Goal: Task Accomplishment & Management: Use online tool/utility

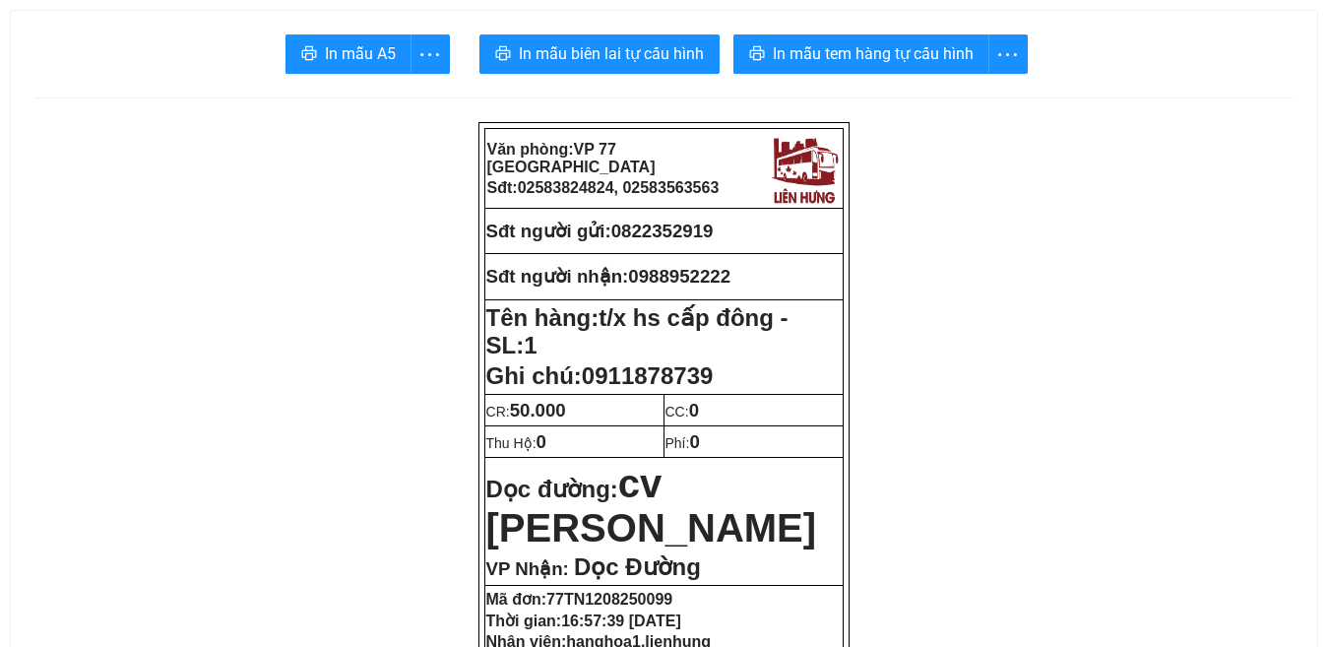
drag, startPoint x: 196, startPoint y: 570, endPoint x: 154, endPoint y: 160, distance: 411.6
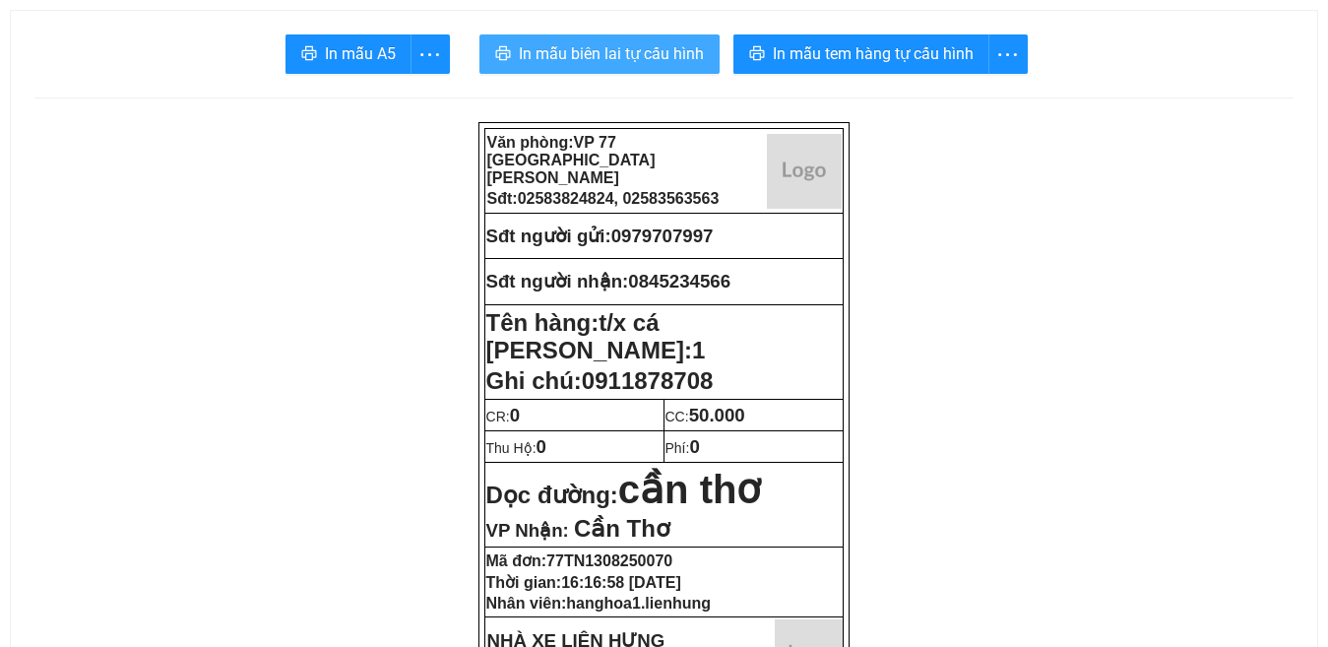
click at [586, 54] on span "In mẫu biên lai tự cấu hình" at bounding box center [611, 53] width 185 height 25
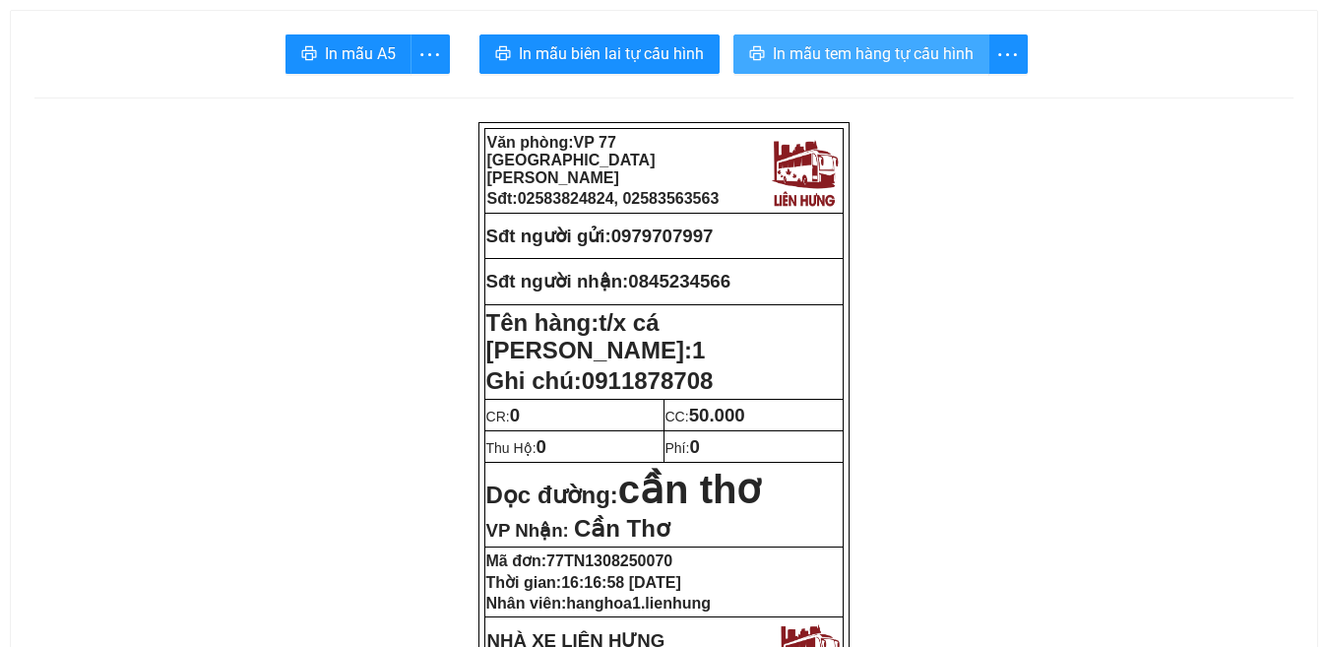
click at [849, 61] on span "In mẫu tem hàng tự cấu hình" at bounding box center [873, 53] width 201 height 25
click at [857, 56] on span "In mẫu tem hàng tự cấu hình" at bounding box center [873, 53] width 201 height 25
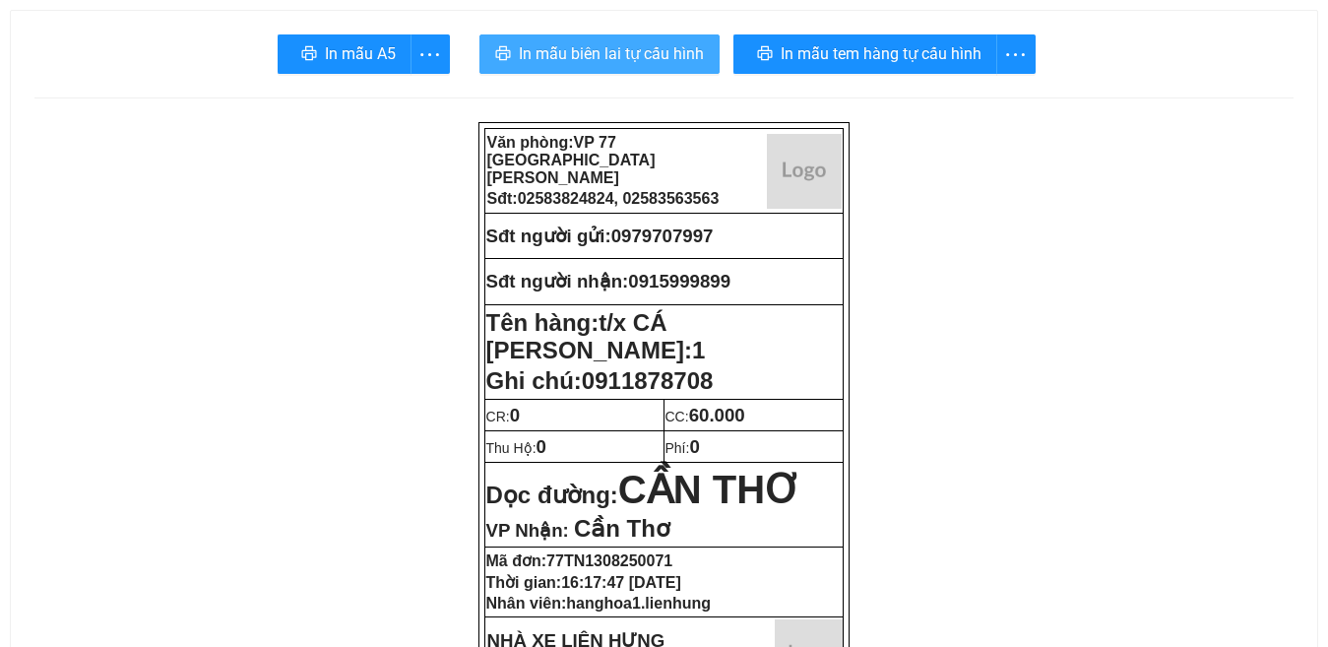
click at [593, 49] on span "In mẫu biên lai tự cấu hình" at bounding box center [611, 53] width 185 height 25
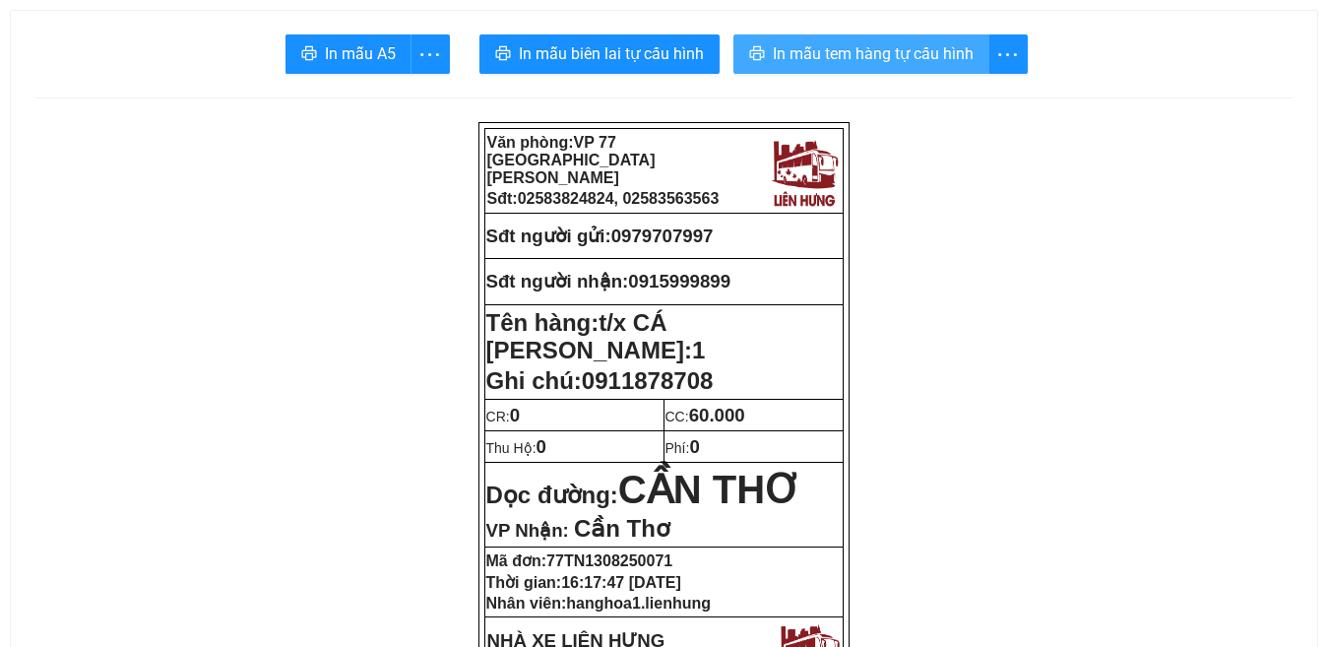
click at [885, 59] on span "In mẫu tem hàng tự cấu hình" at bounding box center [873, 53] width 201 height 25
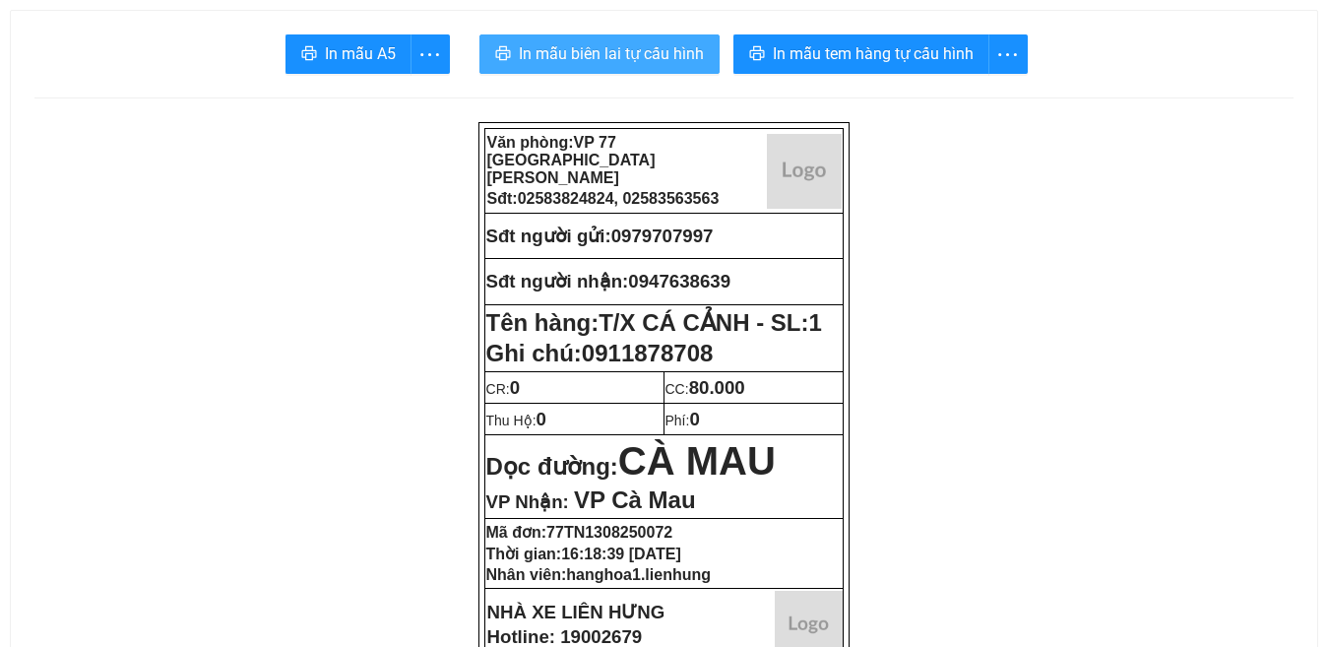
click at [614, 56] on span "In mẫu biên lai tự cấu hình" at bounding box center [611, 53] width 185 height 25
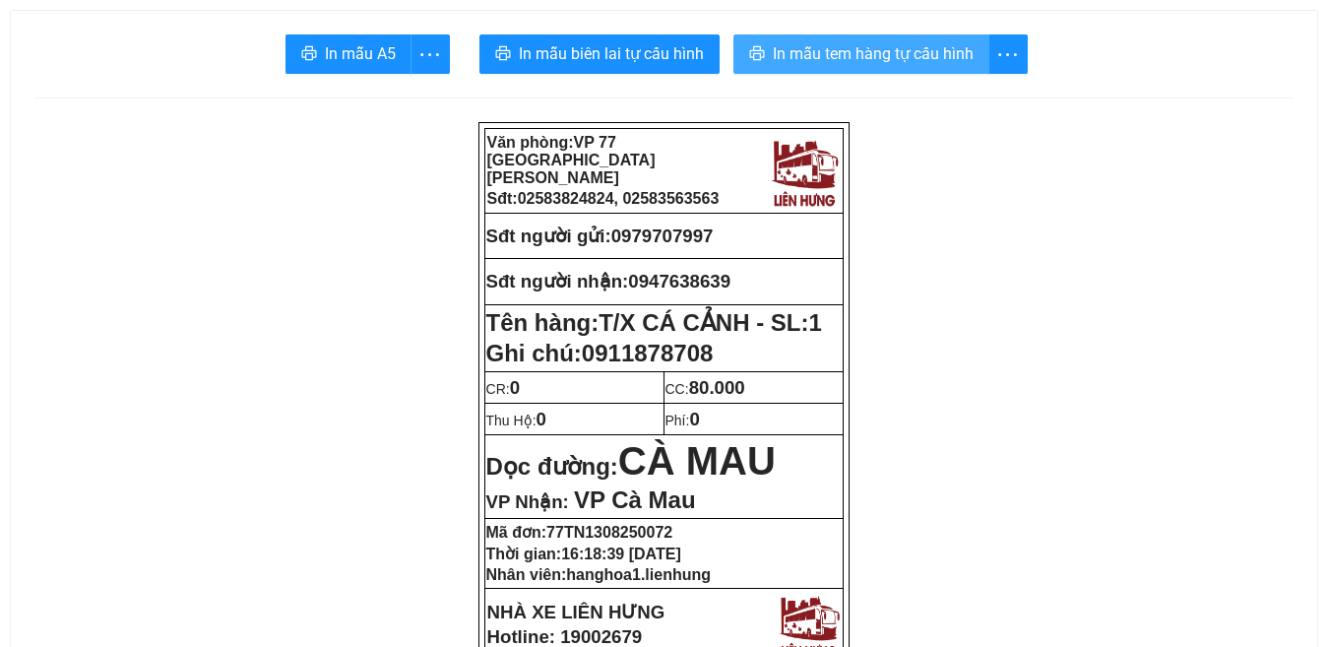
click at [867, 50] on span "In mẫu tem hàng tự cấu hình" at bounding box center [873, 53] width 201 height 25
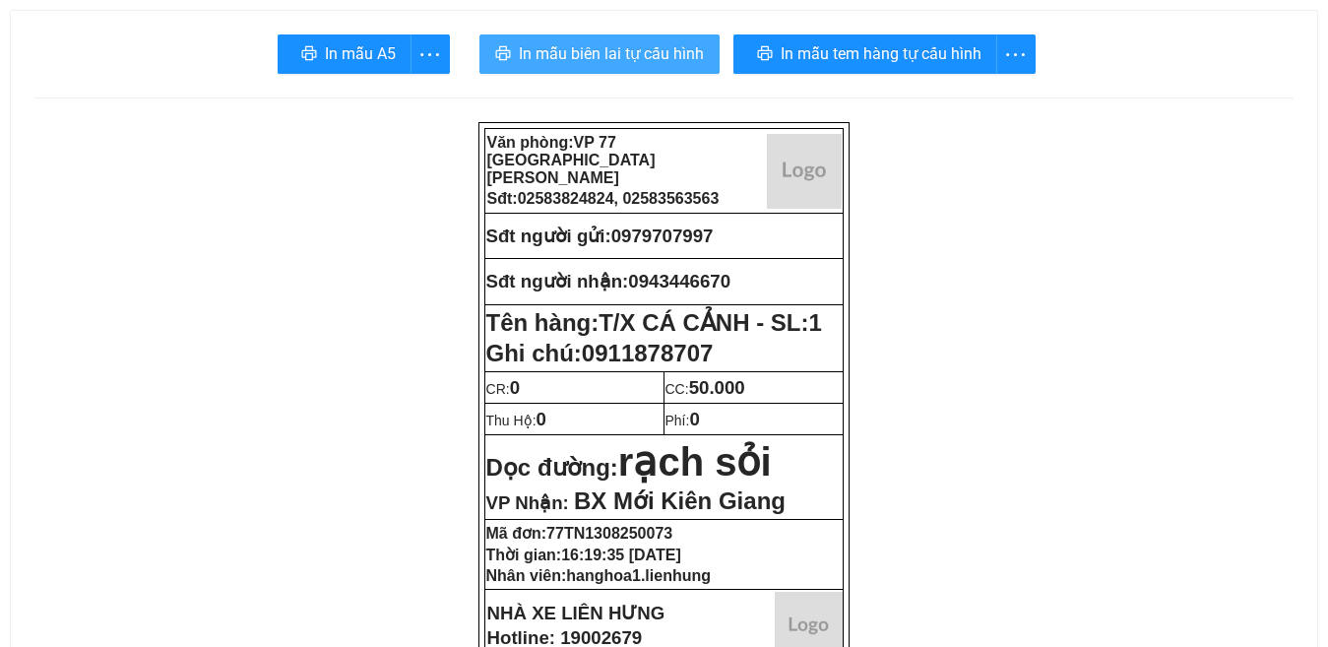
click at [612, 52] on span "In mẫu biên lai tự cấu hình" at bounding box center [611, 53] width 185 height 25
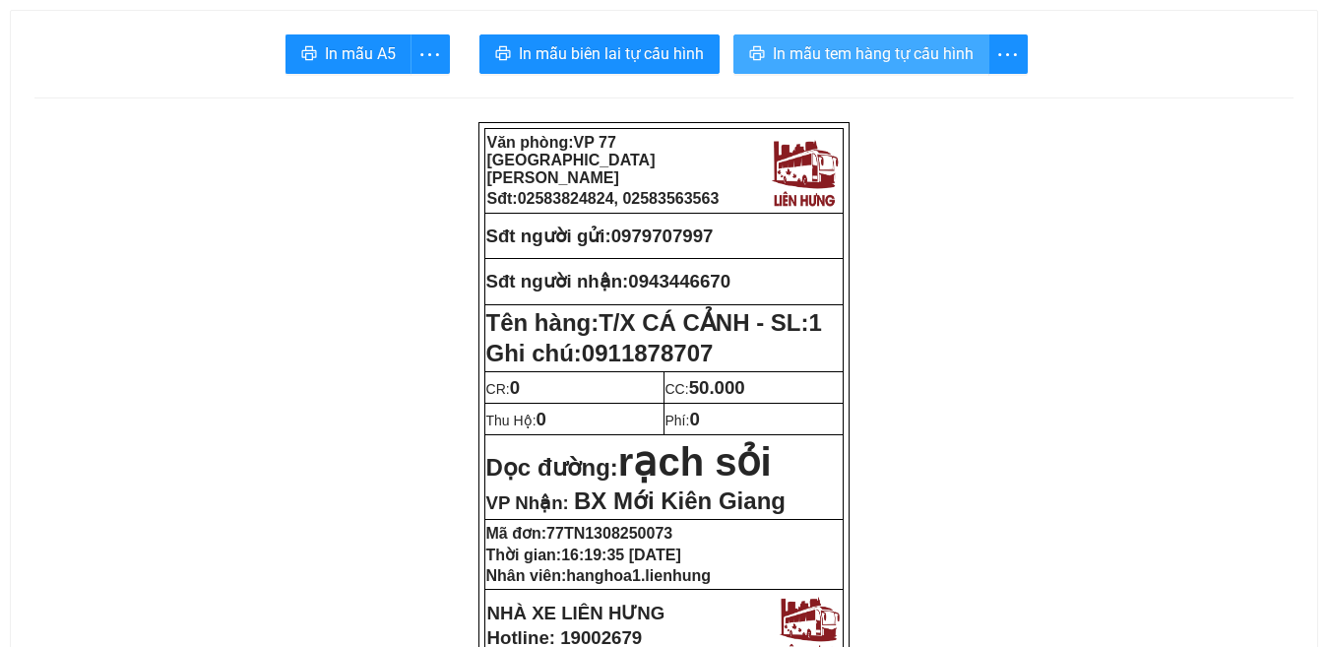
click at [874, 54] on span "In mẫu tem hàng tự cấu hình" at bounding box center [873, 53] width 201 height 25
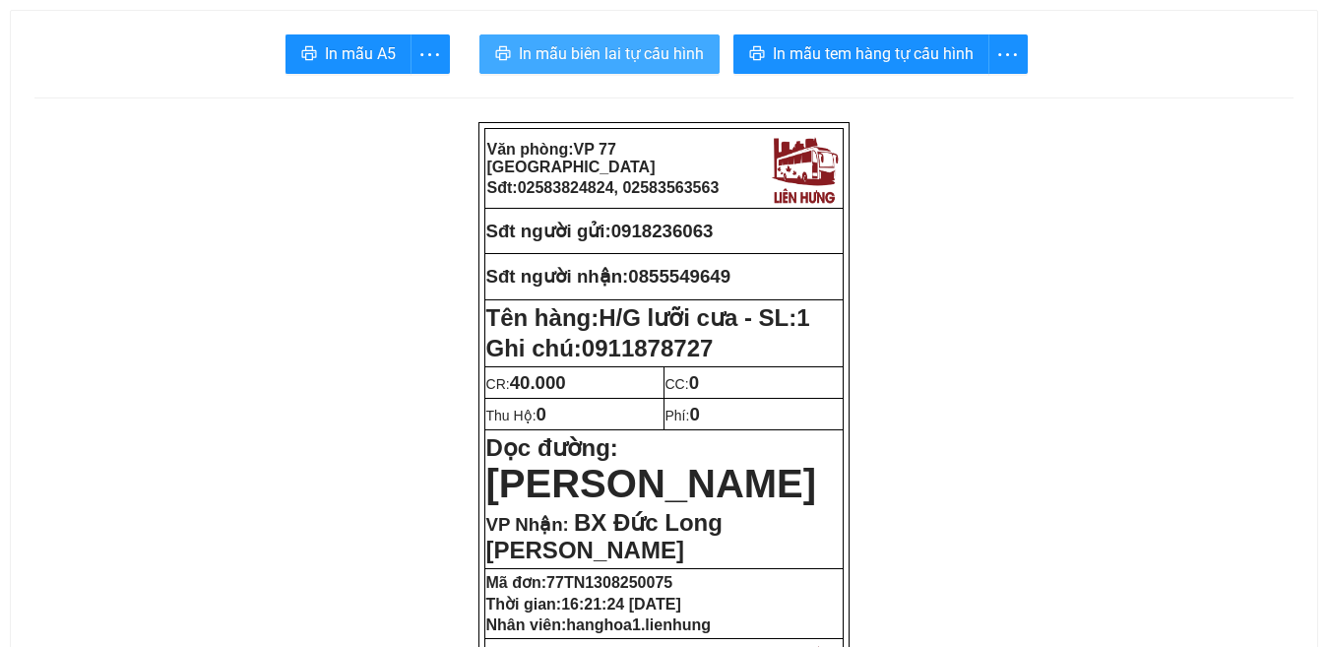
click at [616, 55] on span "In mẫu biên lai tự cấu hình" at bounding box center [611, 53] width 185 height 25
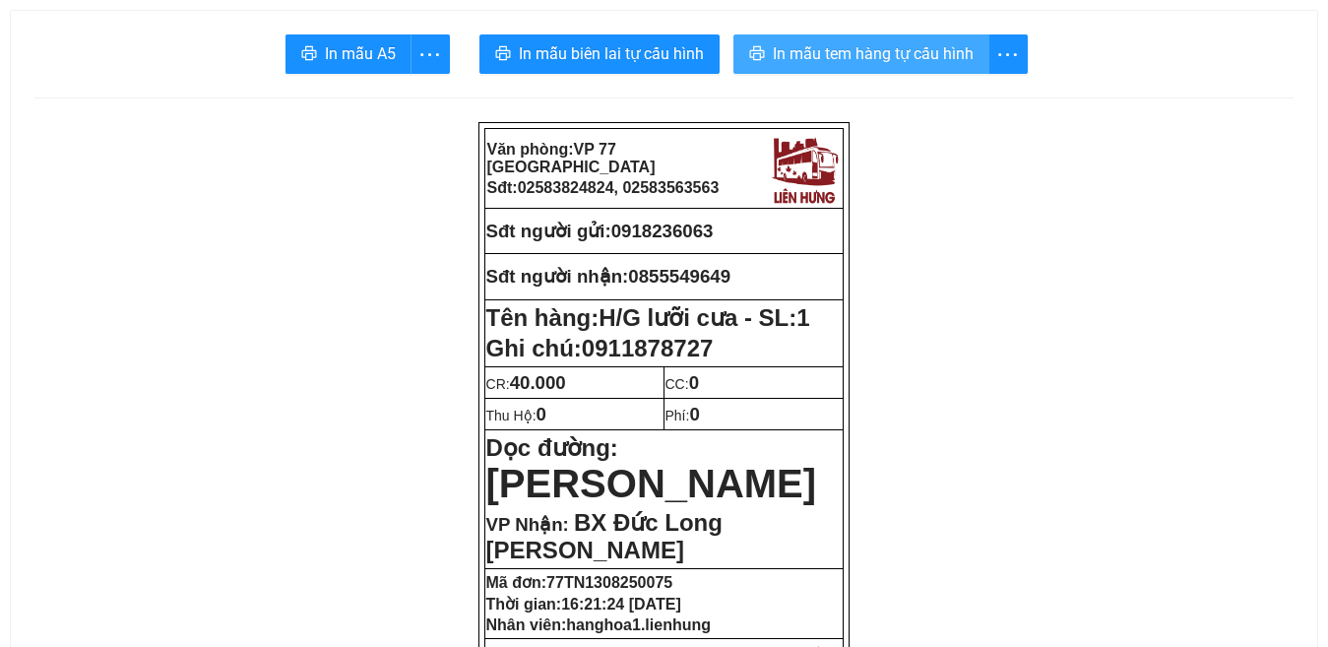
click at [905, 64] on span "In mẫu tem hàng tự cấu hình" at bounding box center [873, 53] width 201 height 25
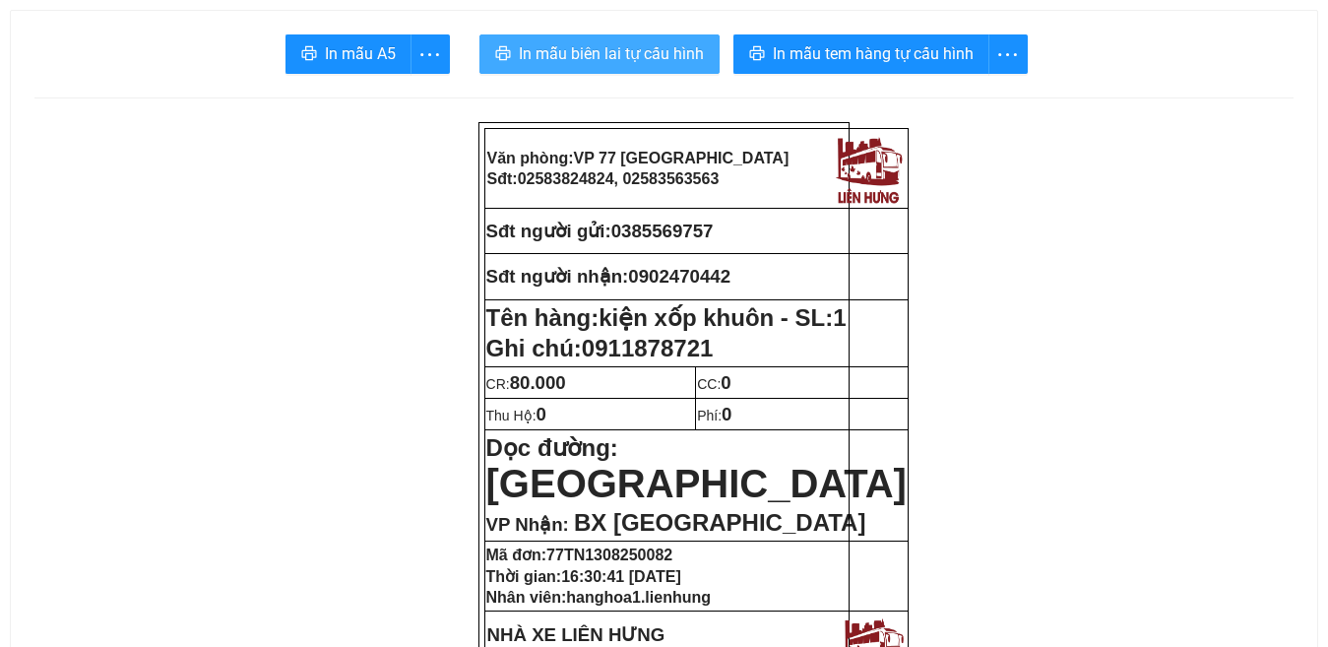
click at [614, 53] on span "In mẫu biên lai tự cấu hình" at bounding box center [611, 53] width 185 height 25
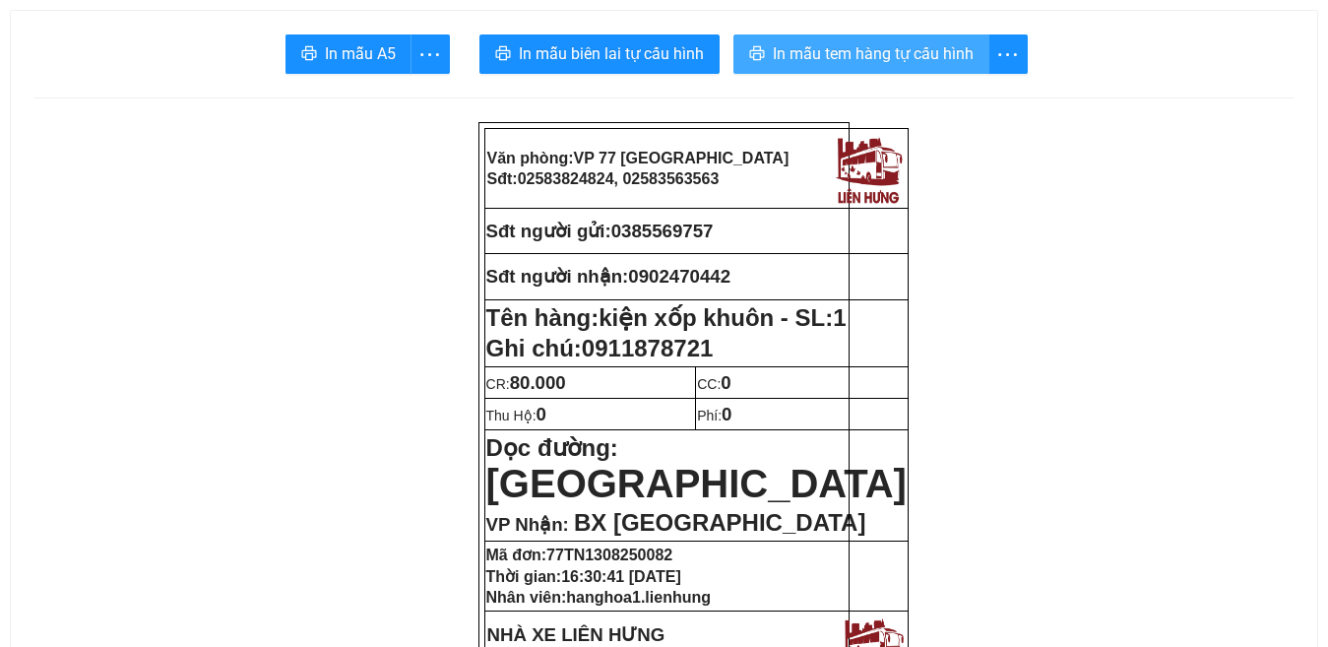
click at [881, 49] on span "In mẫu tem hàng tự cấu hình" at bounding box center [873, 53] width 201 height 25
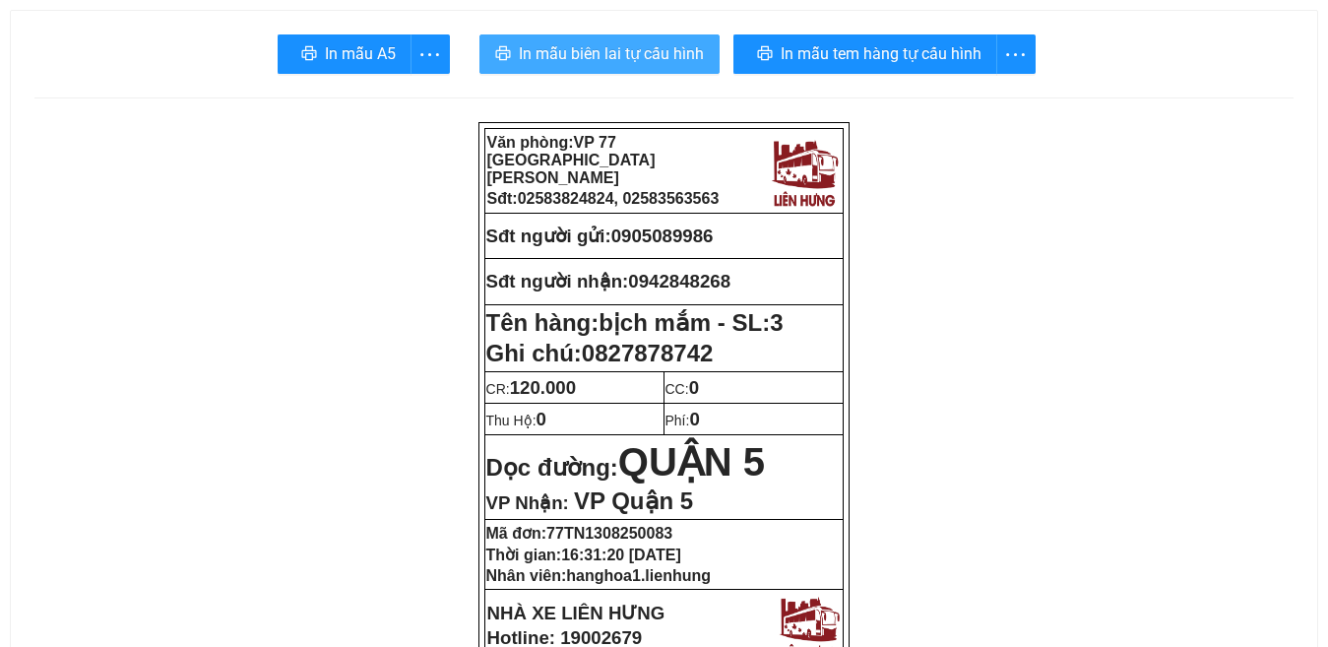
click at [604, 53] on span "In mẫu biên lai tự cấu hình" at bounding box center [611, 53] width 185 height 25
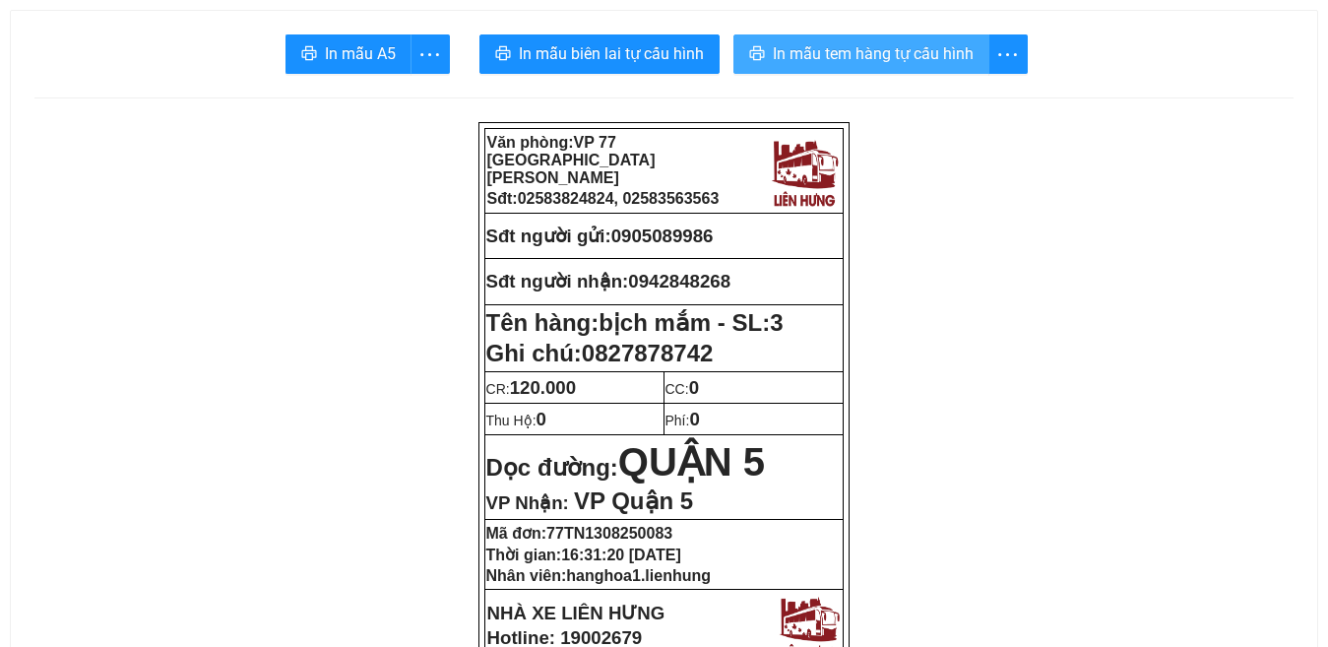
click at [879, 56] on span "In mẫu tem hàng tự cấu hình" at bounding box center [873, 53] width 201 height 25
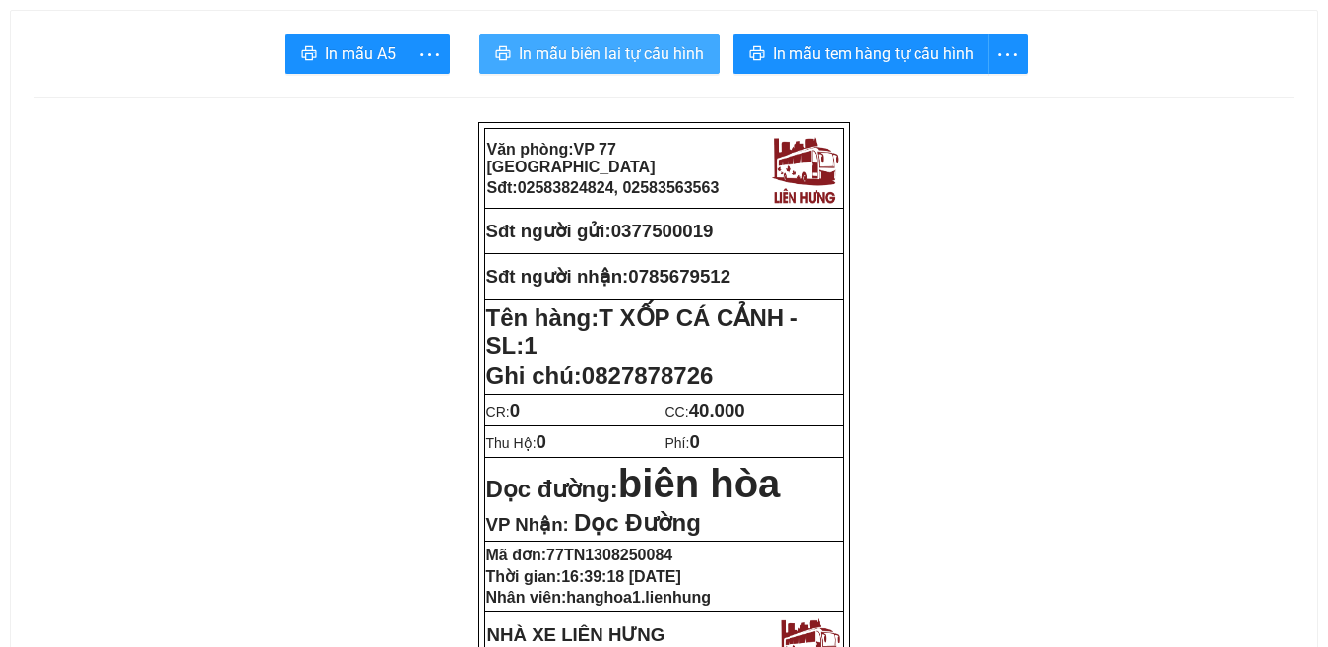
click at [612, 49] on span "In mẫu biên lai tự cấu hình" at bounding box center [611, 53] width 185 height 25
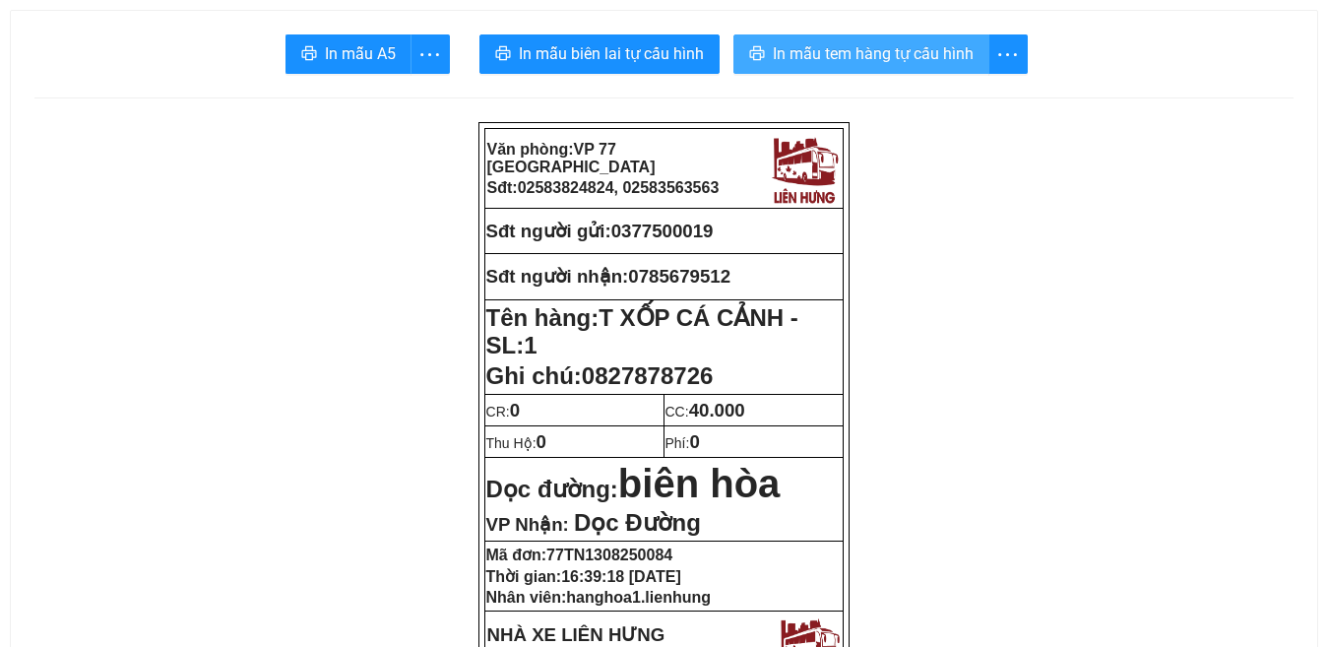
click at [857, 53] on span "In mẫu tem hàng tự cấu hình" at bounding box center [873, 53] width 201 height 25
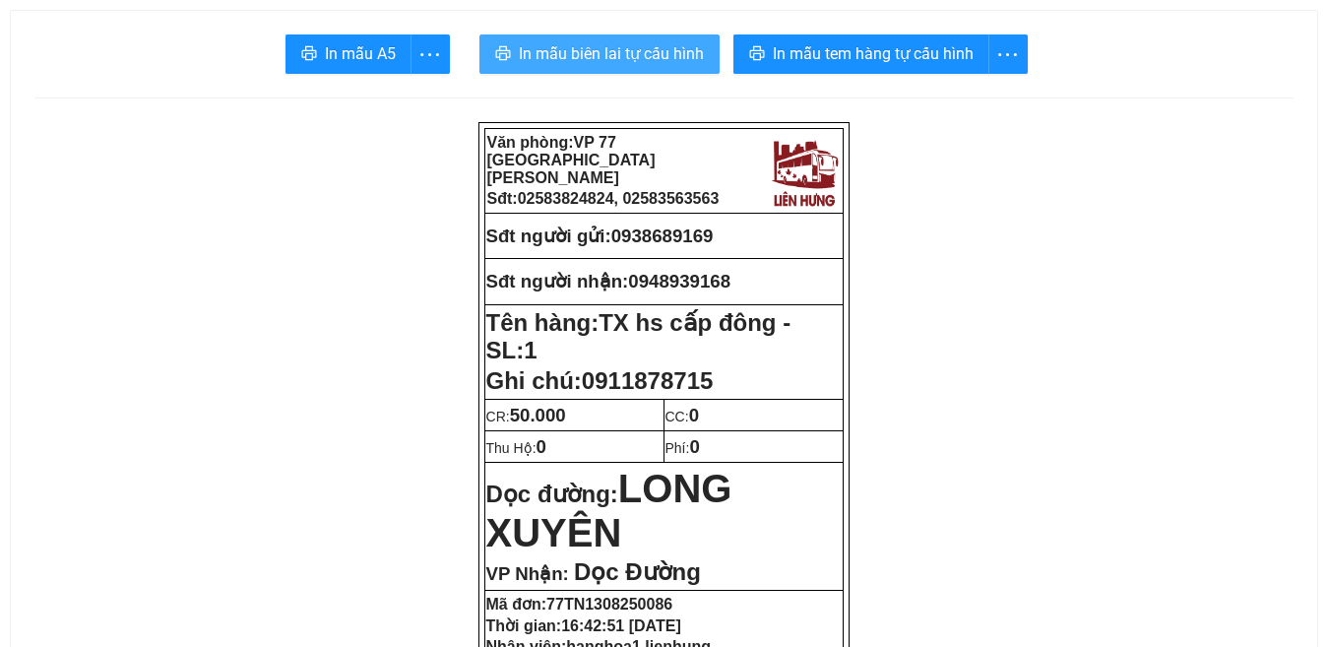
click at [590, 50] on span "In mẫu biên lai tự cấu hình" at bounding box center [611, 53] width 185 height 25
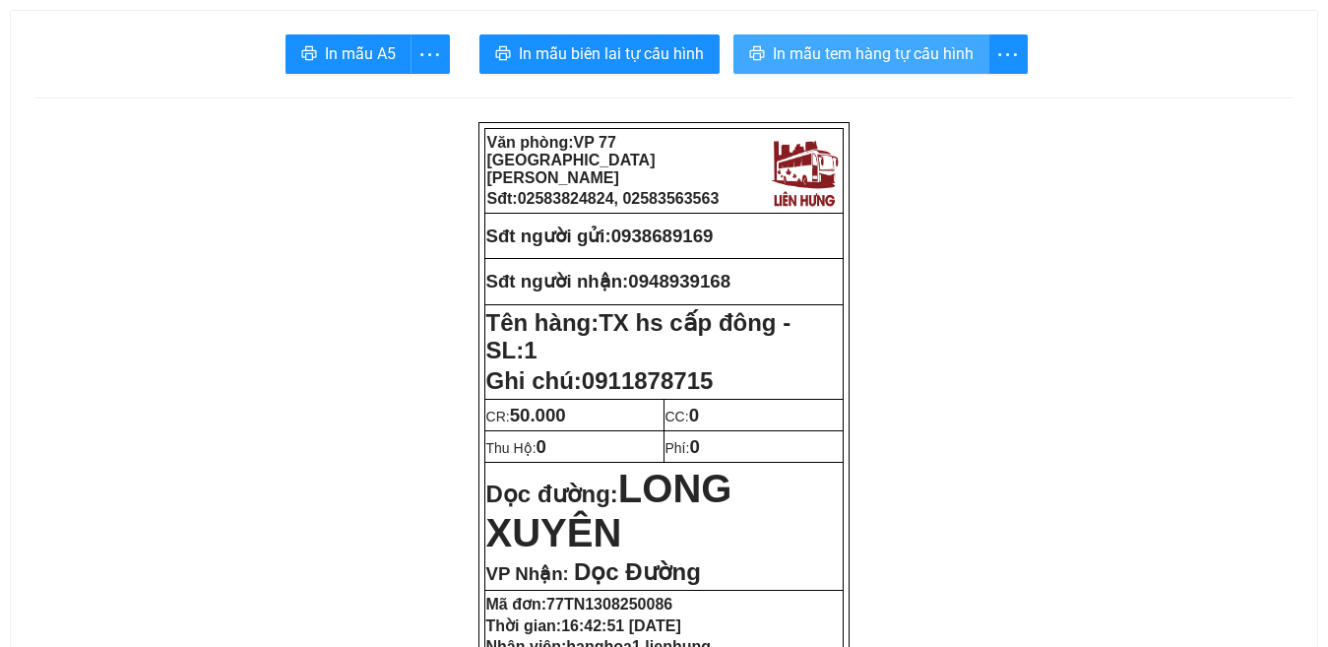
click at [847, 49] on span "In mẫu tem hàng tự cấu hình" at bounding box center [873, 53] width 201 height 25
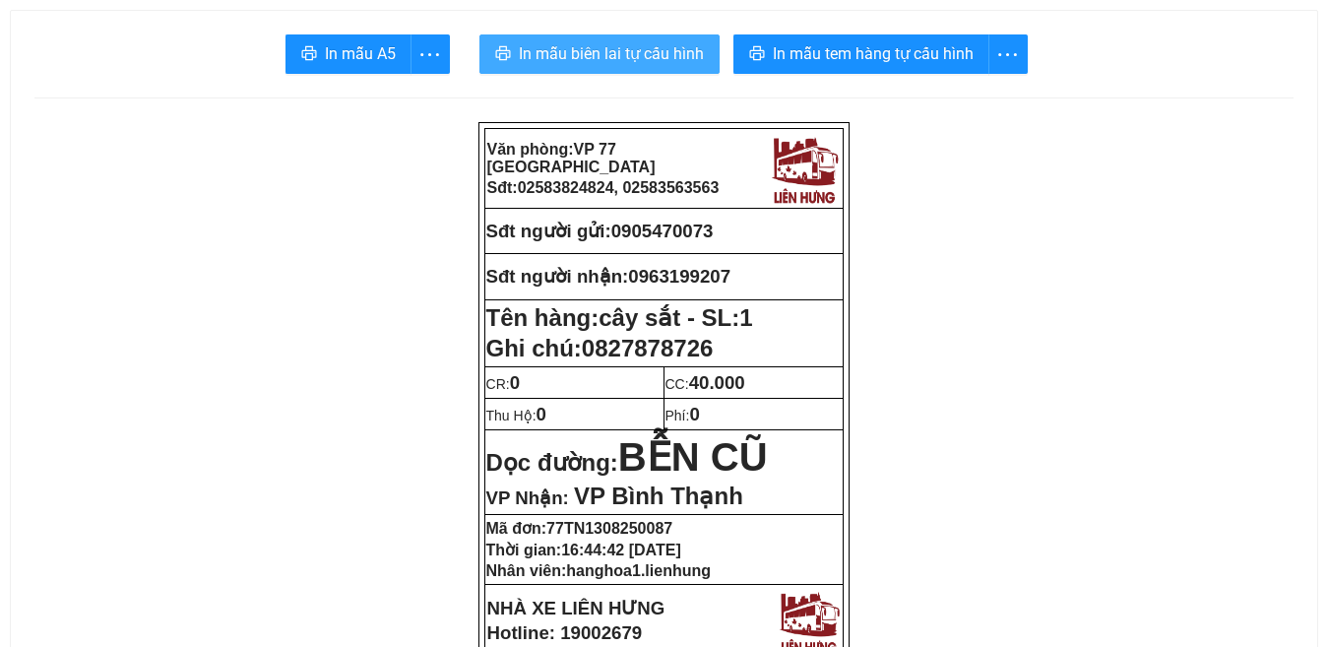
click at [614, 50] on span "In mẫu biên lai tự cấu hình" at bounding box center [611, 53] width 185 height 25
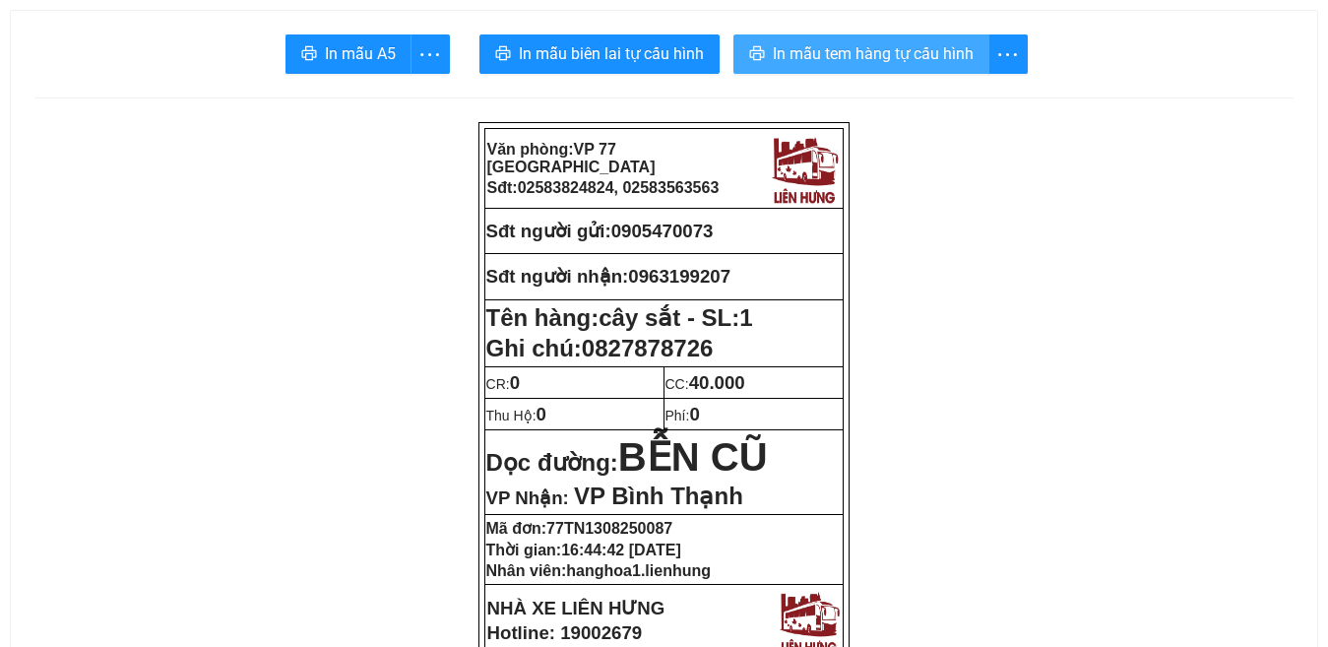
click at [864, 58] on span "In mẫu tem hàng tự cấu hình" at bounding box center [873, 53] width 201 height 25
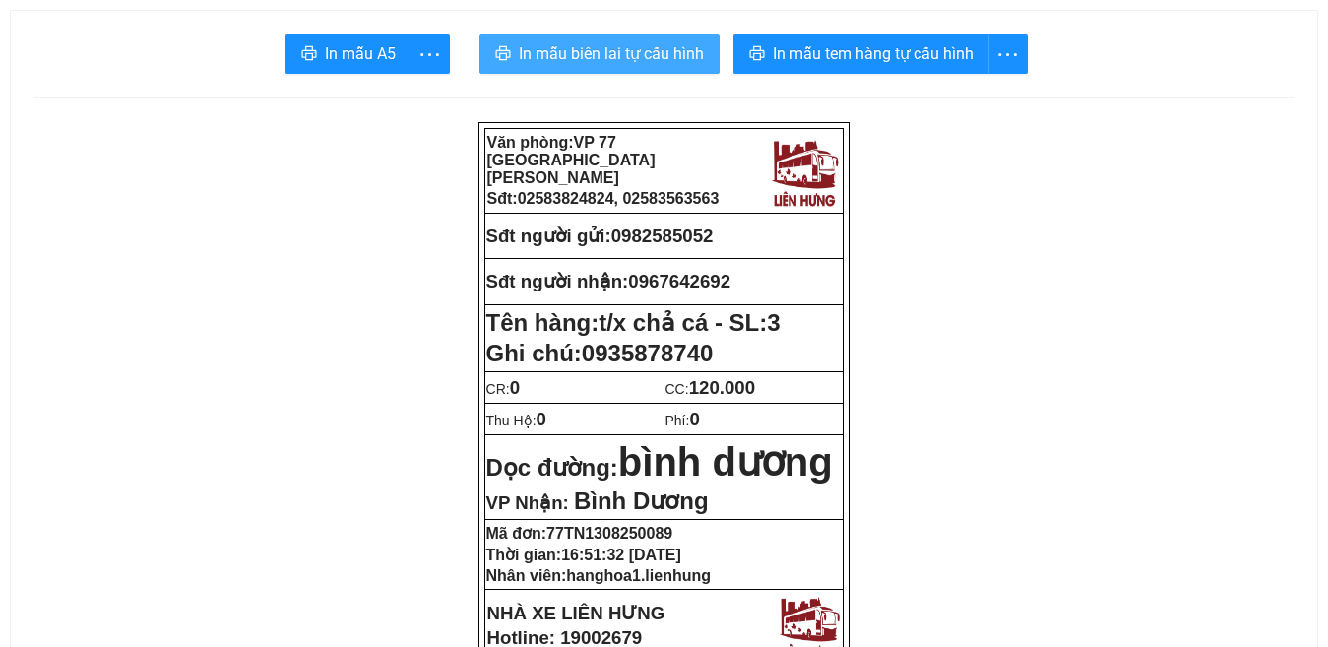
click at [614, 55] on span "In mẫu biên lai tự cấu hình" at bounding box center [611, 53] width 185 height 25
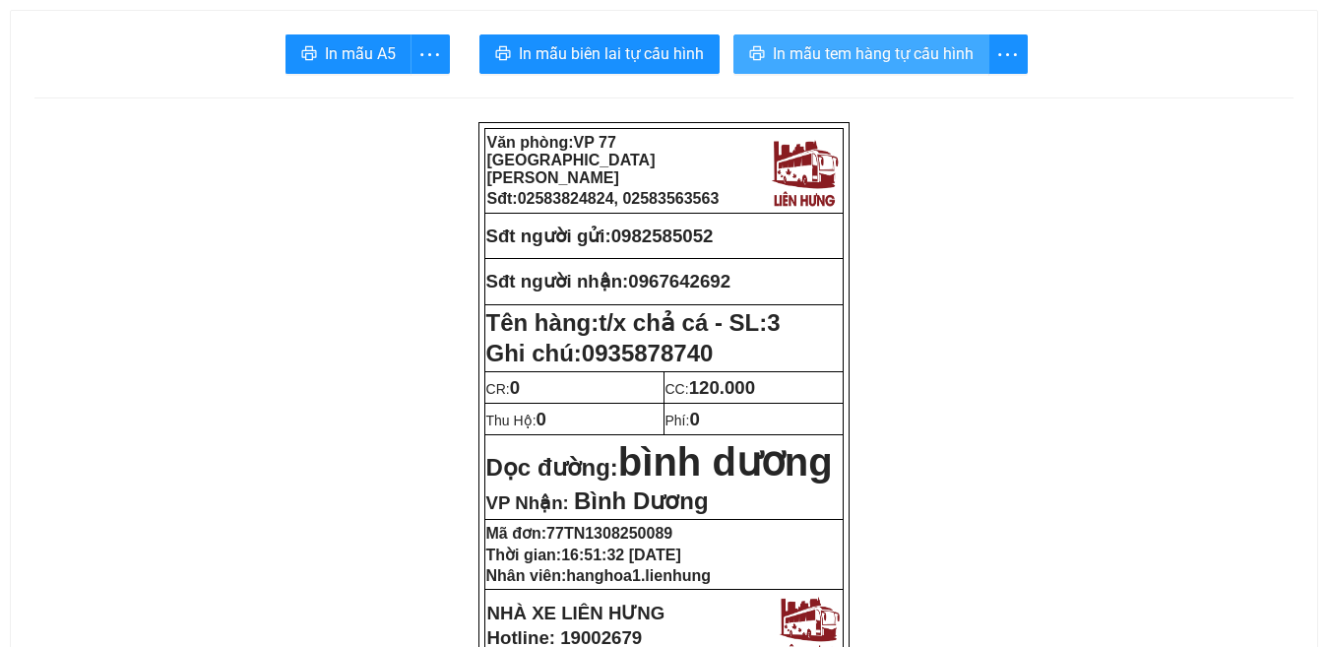
click at [870, 57] on span "In mẫu tem hàng tự cấu hình" at bounding box center [873, 53] width 201 height 25
